Goal: Task Accomplishment & Management: Manage account settings

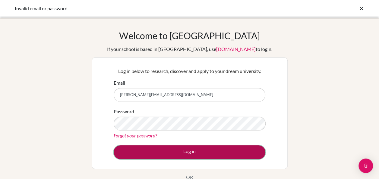
click at [180, 151] on button "Log in" at bounding box center [190, 152] width 152 height 14
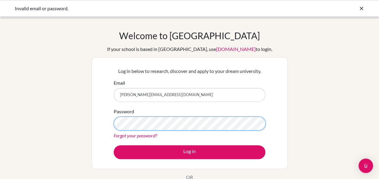
click at [114, 145] on button "Log in" at bounding box center [190, 152] width 152 height 14
